Goal: Check status: Check status

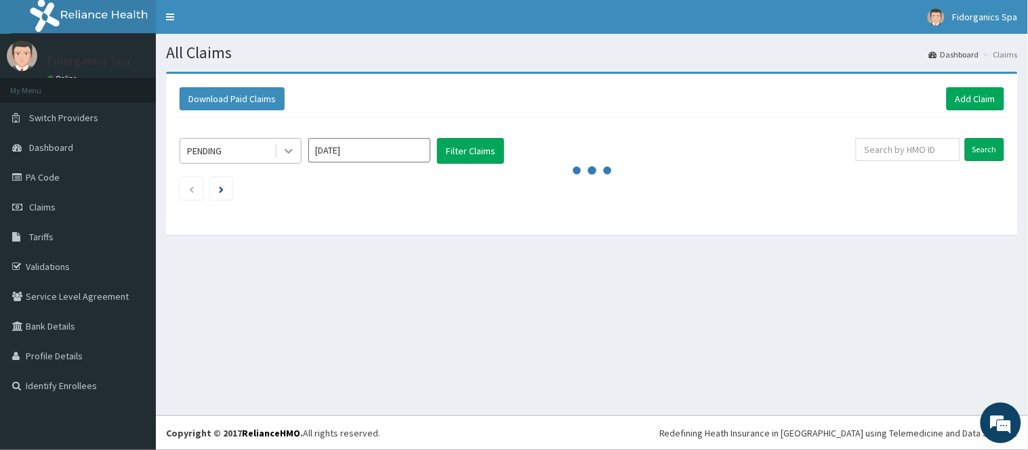
click at [286, 156] on icon at bounding box center [289, 151] width 14 height 14
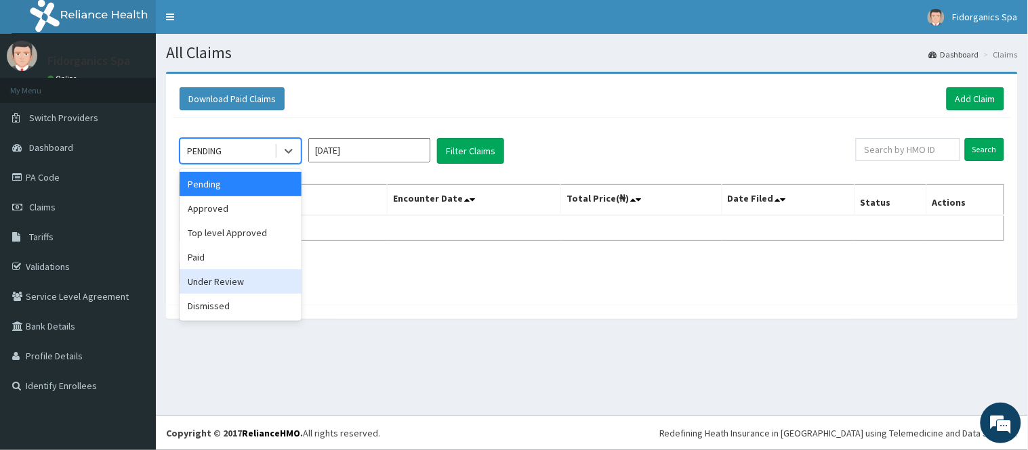
click at [219, 286] on div "Under Review" at bounding box center [241, 282] width 122 height 24
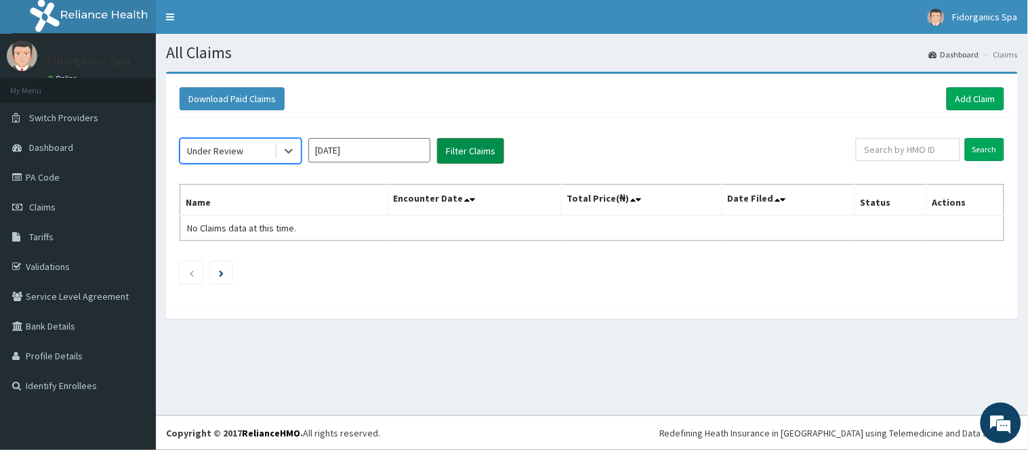
click at [475, 150] on button "Filter Claims" at bounding box center [470, 151] width 67 height 26
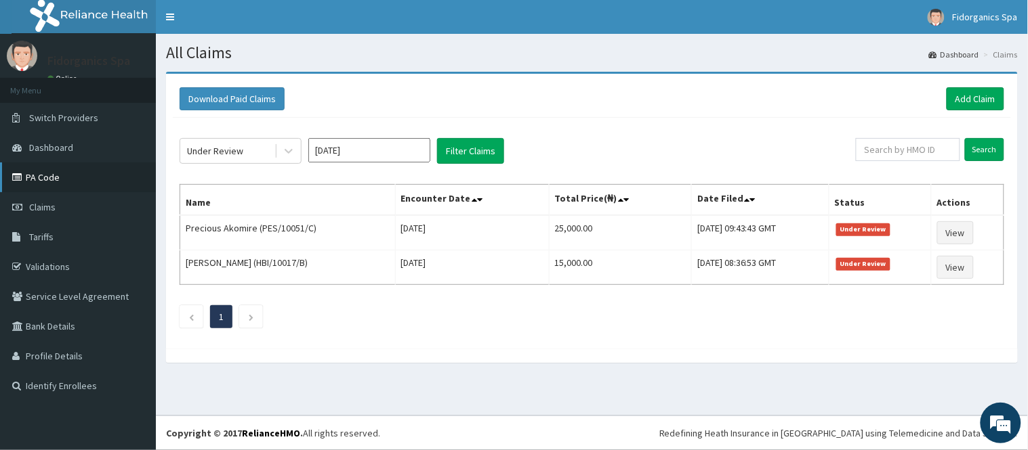
click at [61, 177] on link "PA Code" at bounding box center [78, 178] width 156 height 30
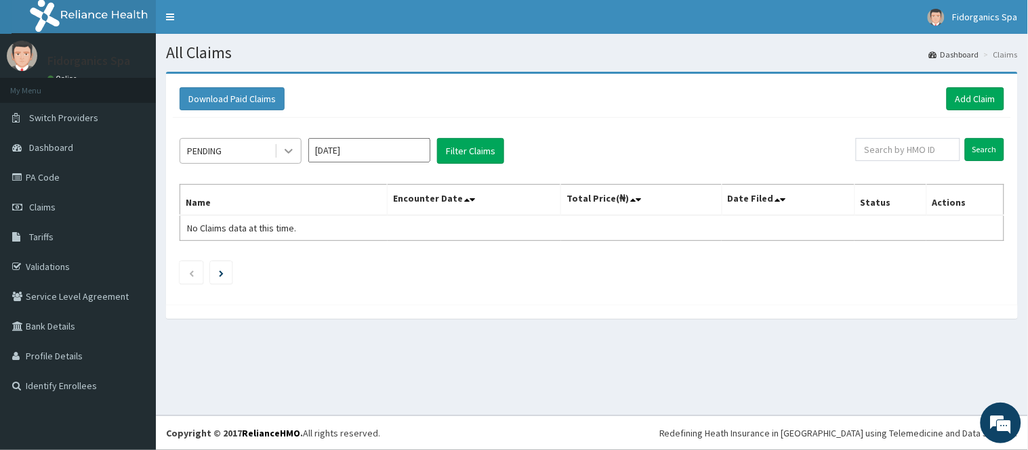
click at [294, 150] on icon at bounding box center [289, 151] width 14 height 14
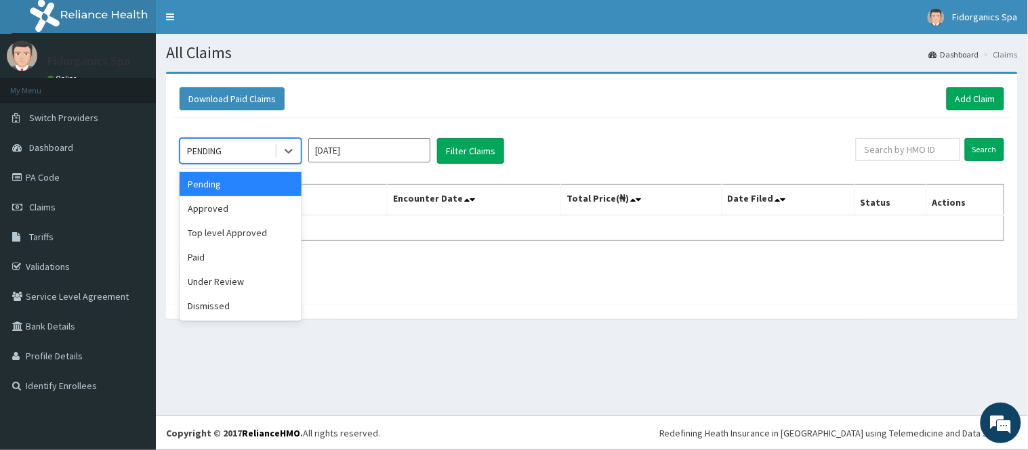
click at [235, 185] on div "Pending" at bounding box center [241, 184] width 122 height 24
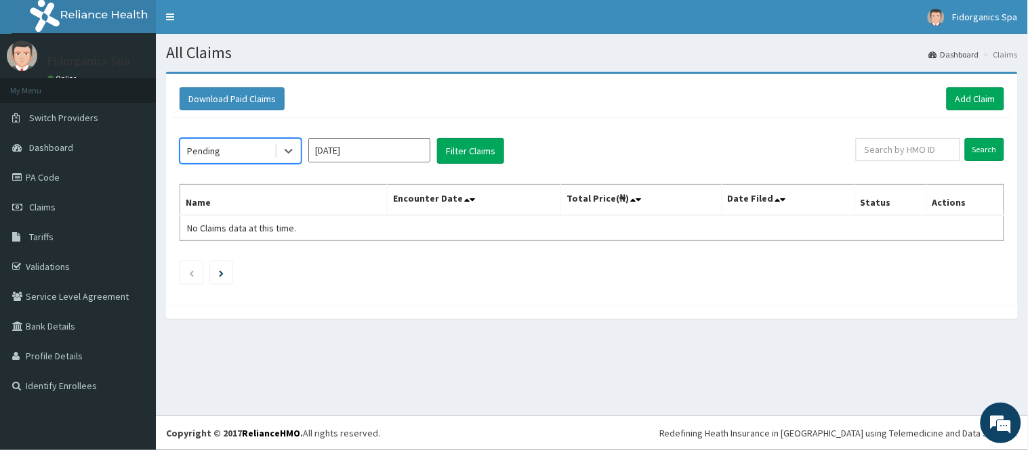
click at [448, 164] on div "option Pending, selected. Select is focused ,type to refine list, press Down to…" at bounding box center [592, 208] width 838 height 180
click at [295, 154] on icon at bounding box center [289, 151] width 14 height 14
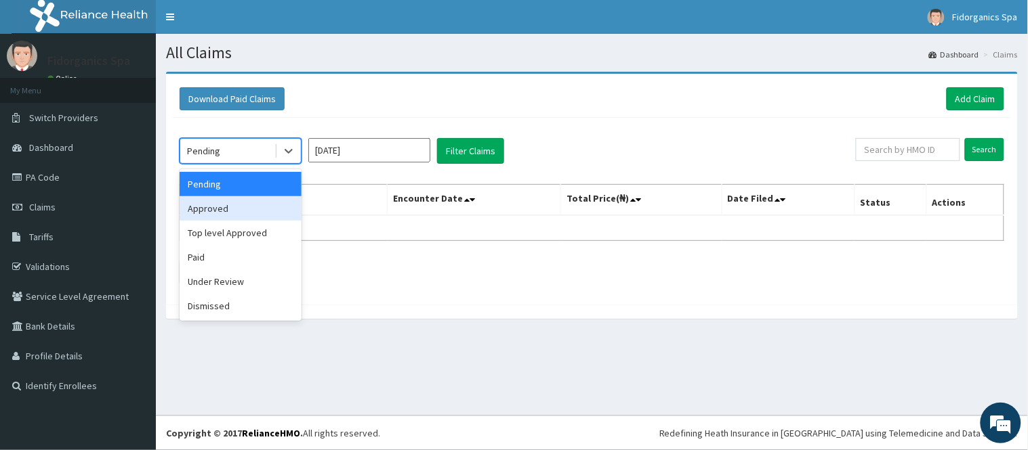
click at [213, 211] on div "Approved" at bounding box center [241, 208] width 122 height 24
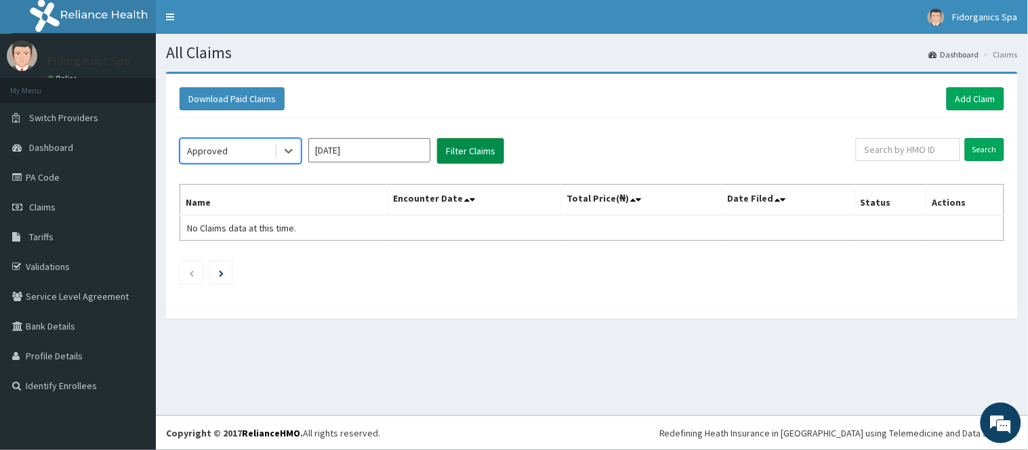
click at [455, 154] on button "Filter Claims" at bounding box center [470, 151] width 67 height 26
click at [289, 151] on icon at bounding box center [289, 151] width 14 height 14
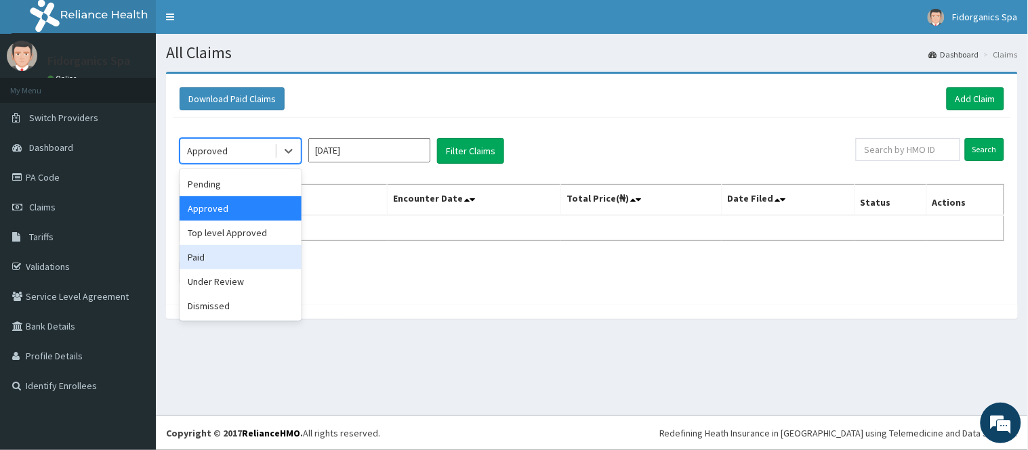
click at [231, 261] on div "Paid" at bounding box center [241, 257] width 122 height 24
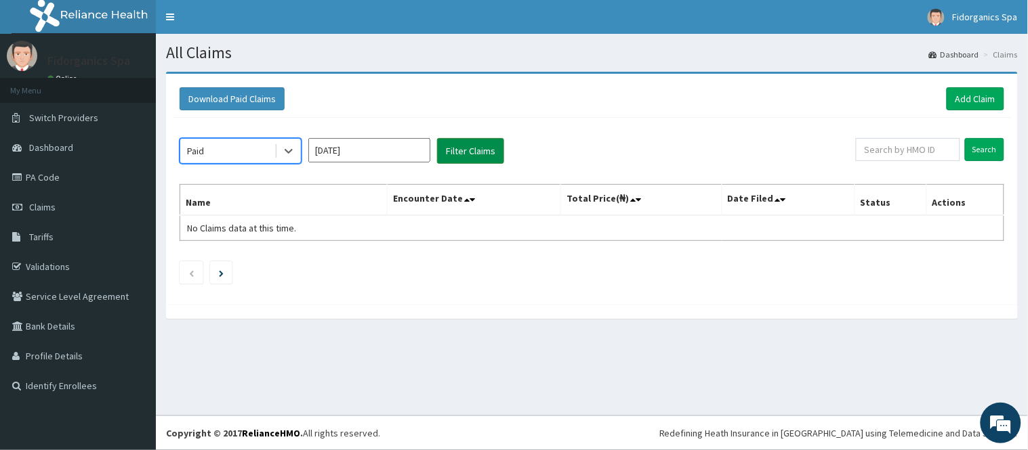
click at [472, 154] on button "Filter Claims" at bounding box center [470, 151] width 67 height 26
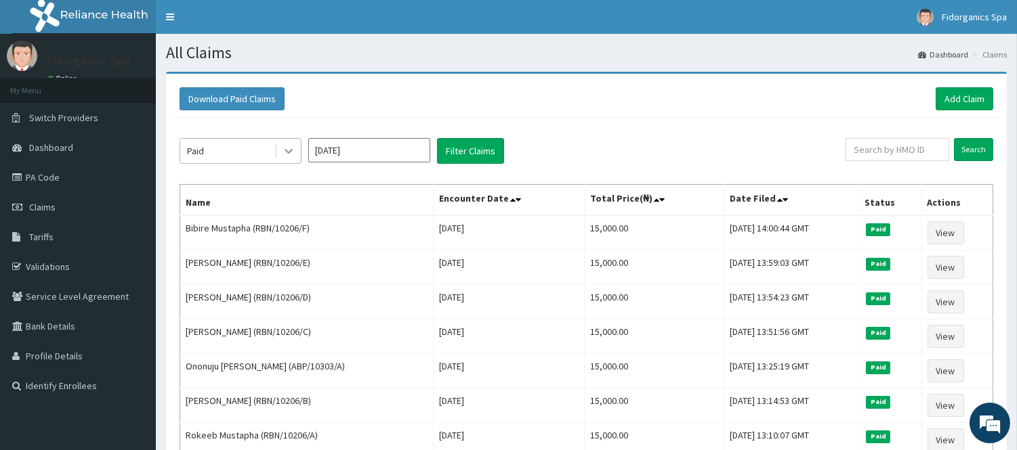
click at [289, 154] on icon at bounding box center [289, 151] width 14 height 14
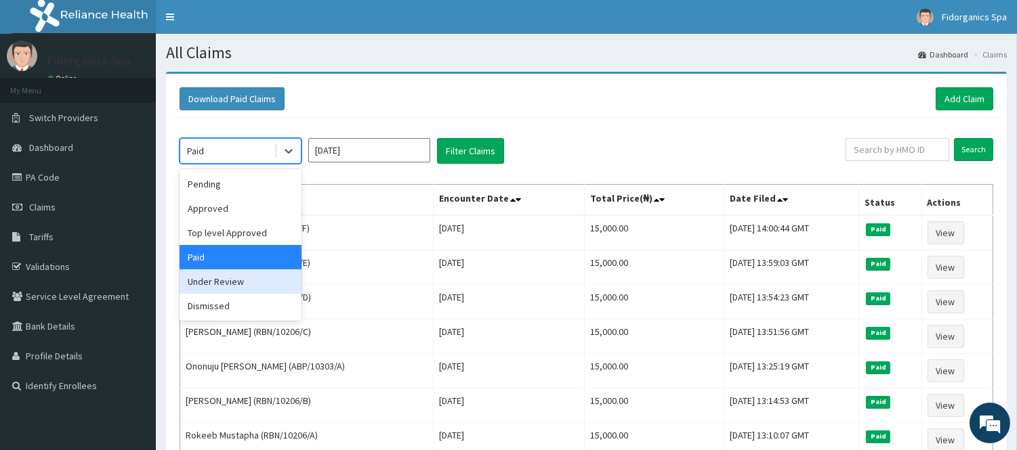
click at [219, 286] on div "Under Review" at bounding box center [241, 282] width 122 height 24
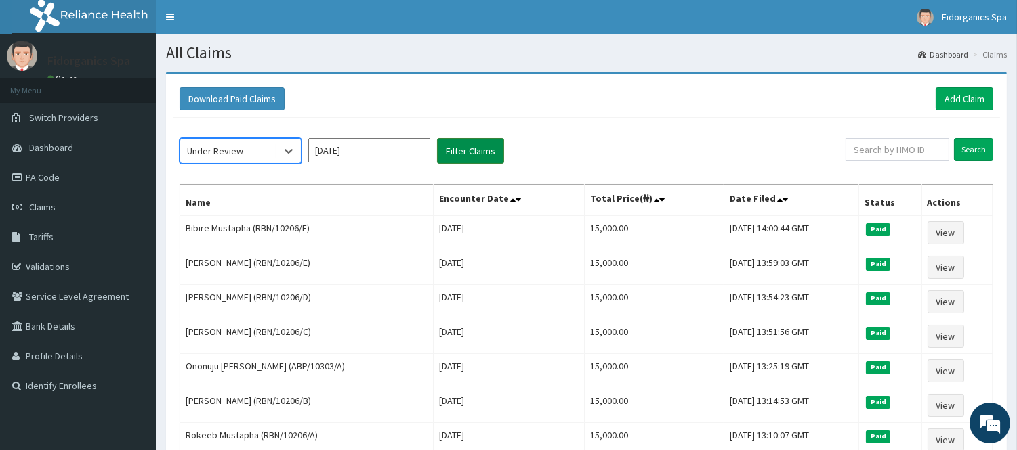
click at [478, 146] on button "Filter Claims" at bounding box center [470, 151] width 67 height 26
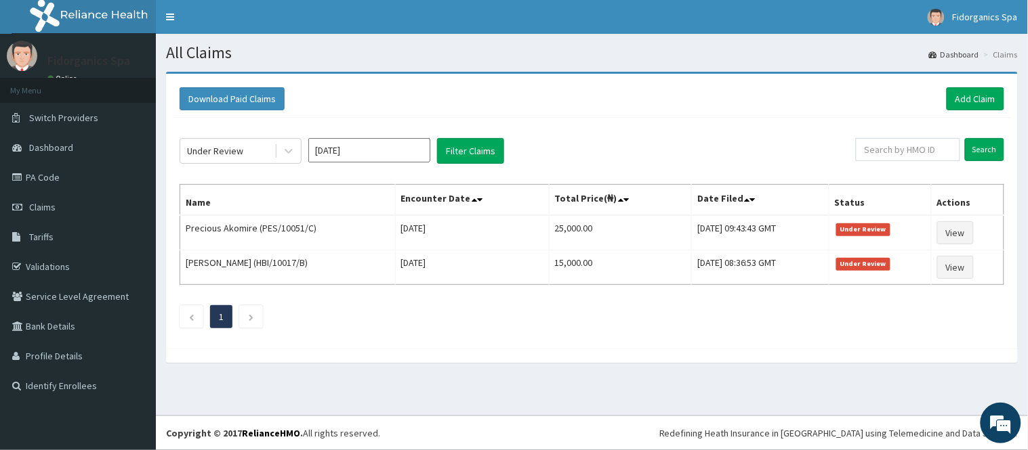
click at [438, 319] on ul "1" at bounding box center [592, 317] width 824 height 23
click at [97, 208] on link "Claims" at bounding box center [78, 207] width 156 height 30
